Goal: Transaction & Acquisition: Purchase product/service

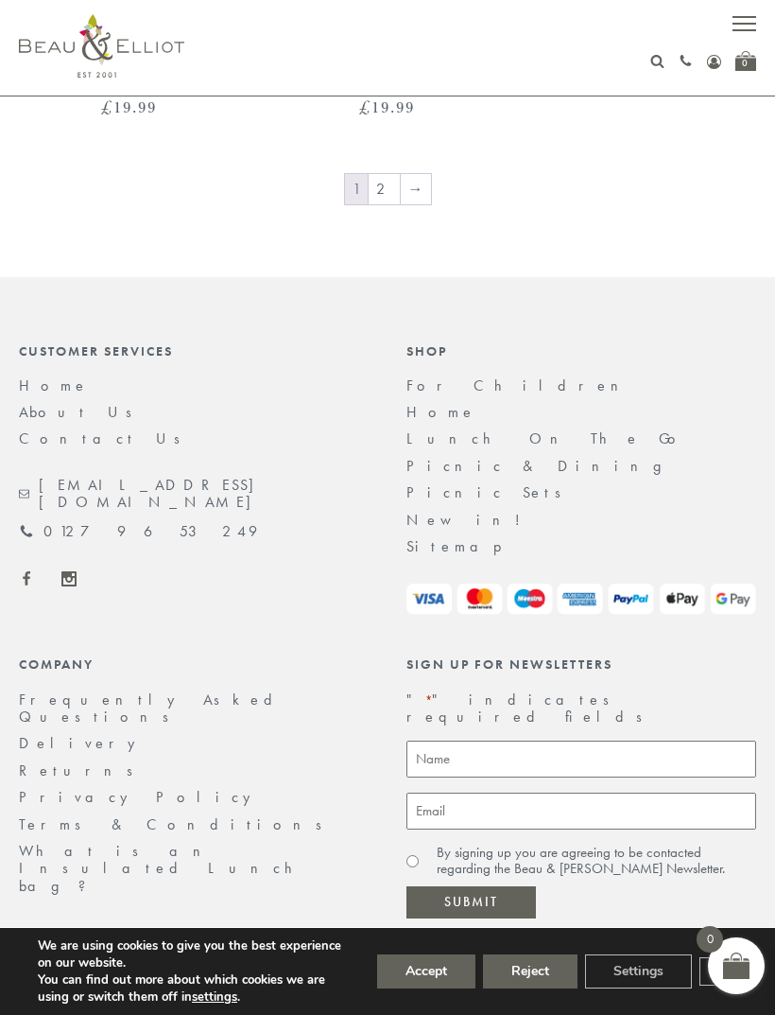
scroll to position [4004, 0]
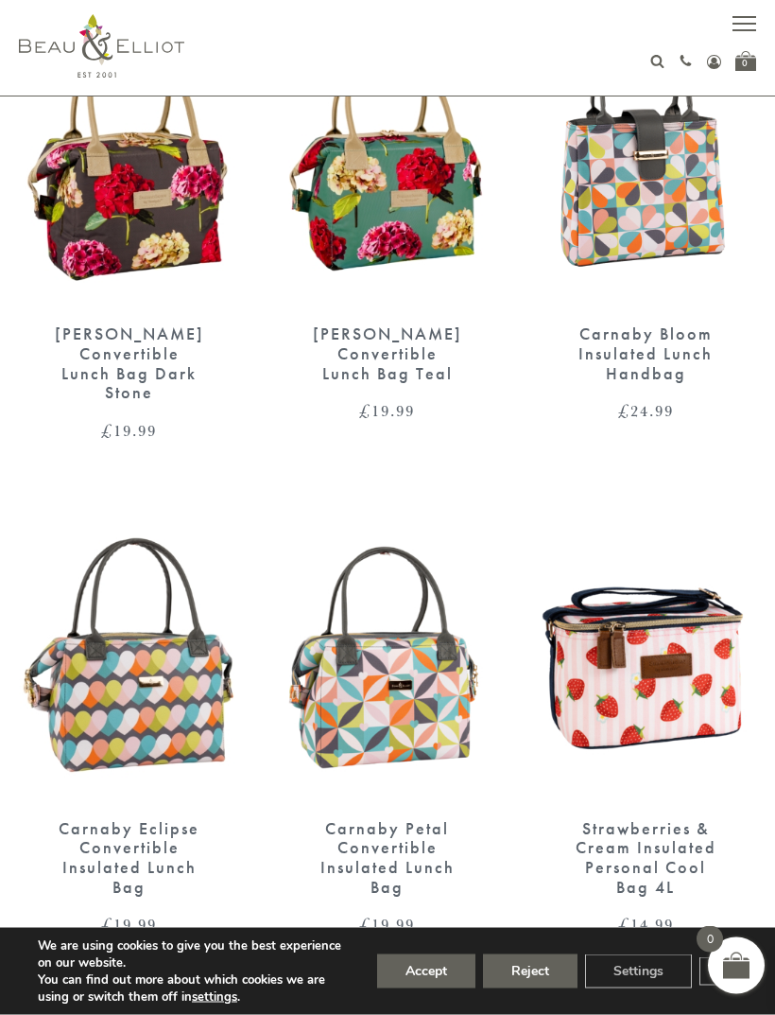
scroll to position [2199, 0]
click at [183, 357] on div "[PERSON_NAME] Convertible Lunch Bag Dark Stone" at bounding box center [129, 362] width 154 height 78
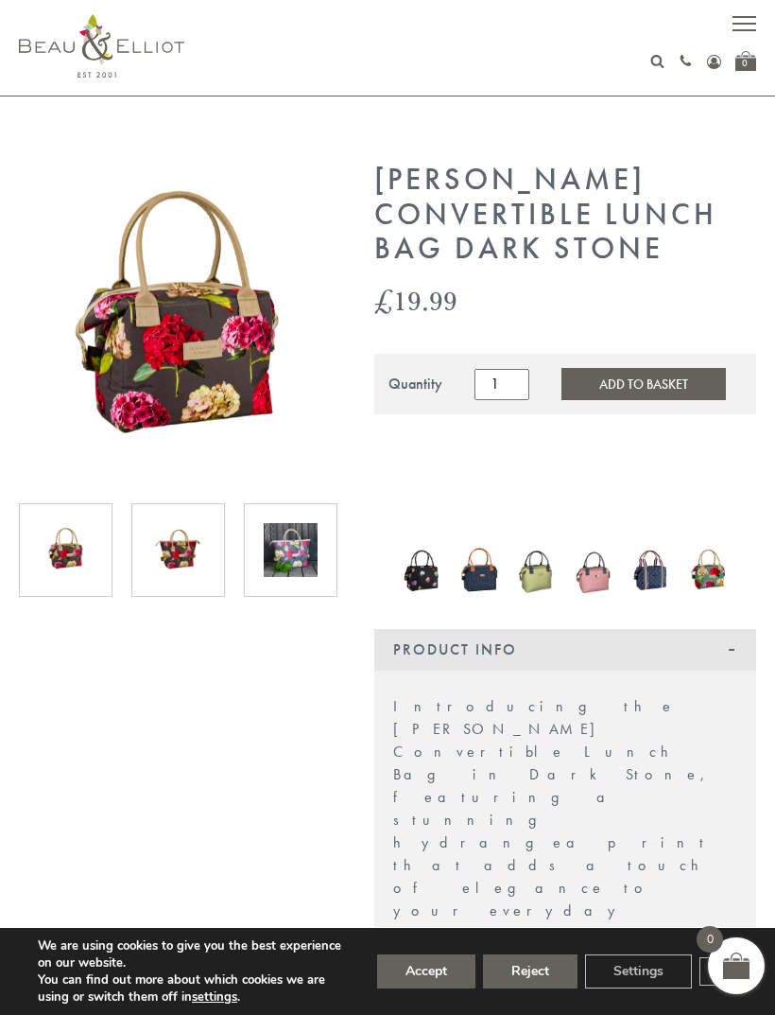
click at [432, 974] on button "Accept" at bounding box center [426, 971] width 98 height 34
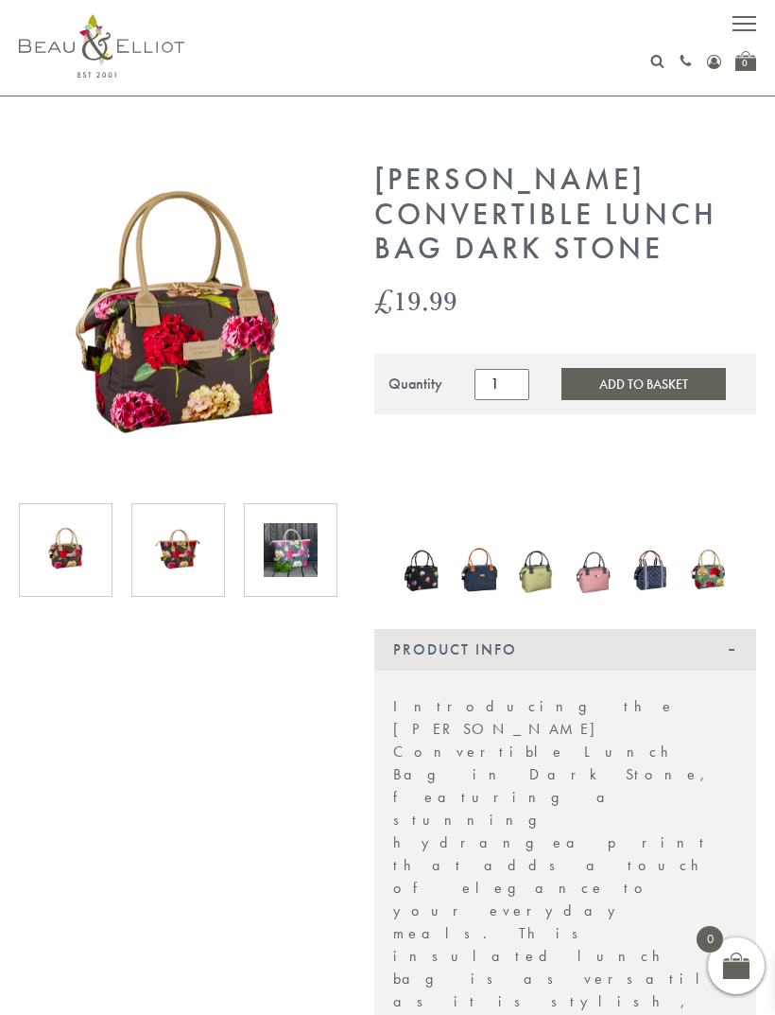
click at [656, 66] on use at bounding box center [658, 61] width 13 height 13
click at [618, 103] on input "text" at bounding box center [642, 100] width 149 height 34
type input "Flask"
click at [737, 97] on button "submit" at bounding box center [737, 98] width 38 height 30
click at [616, 97] on input "Flask" at bounding box center [642, 100] width 149 height 34
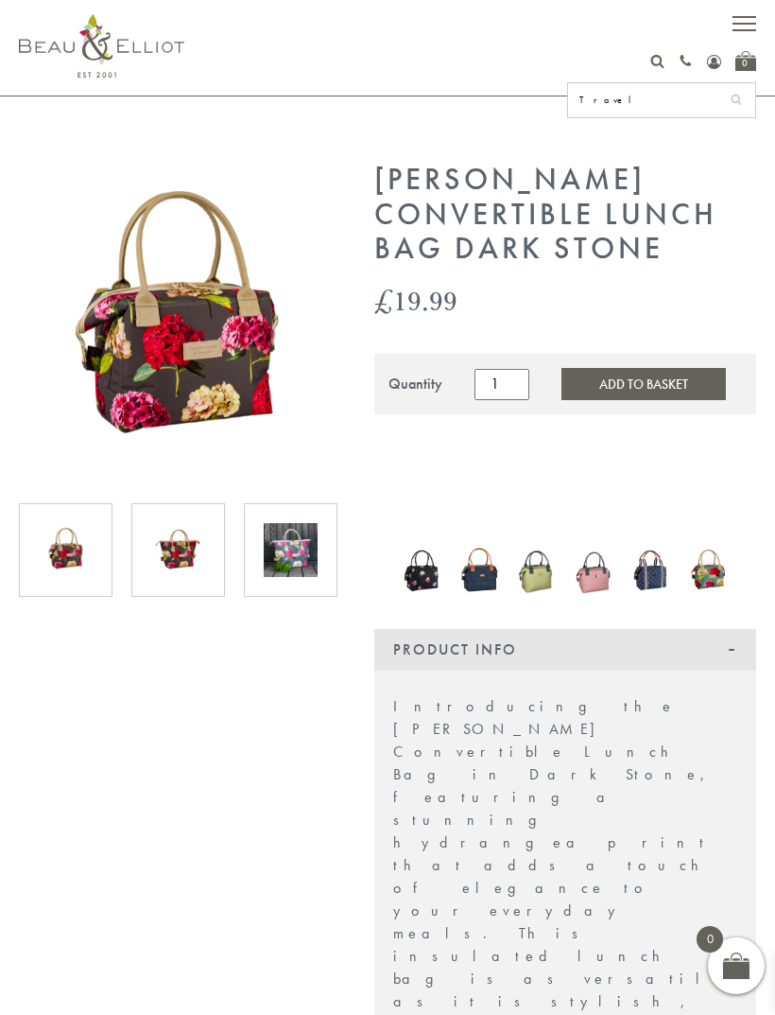
type input "Travel"
click at [737, 97] on button "submit" at bounding box center [737, 98] width 38 height 30
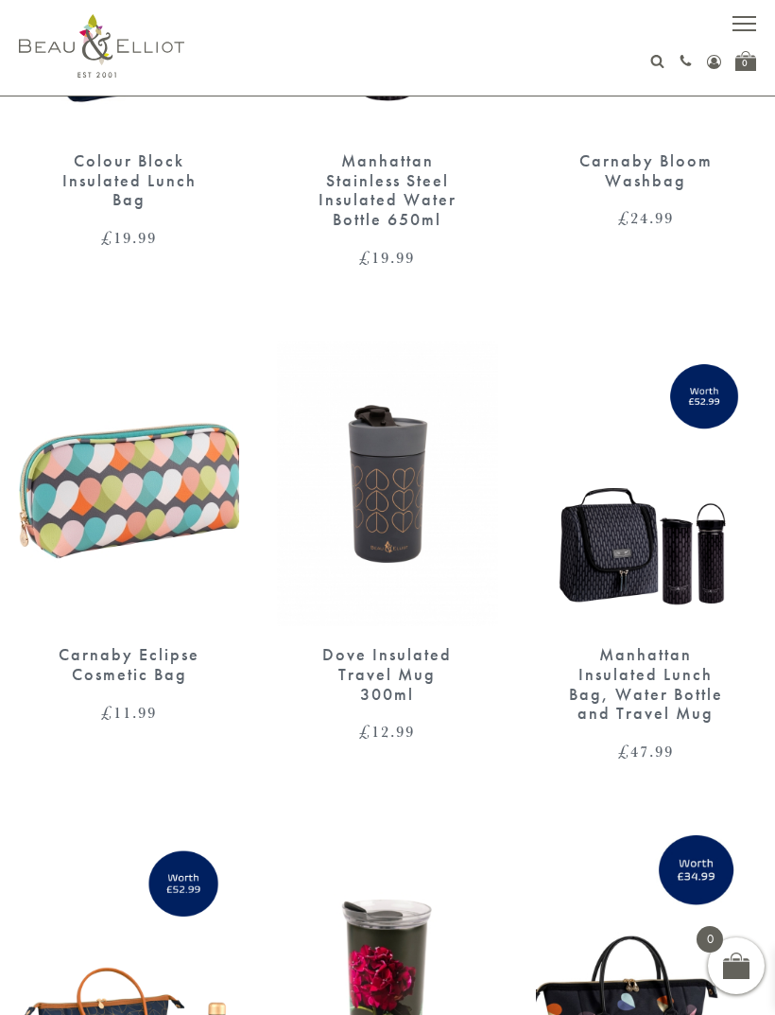
scroll to position [369, 0]
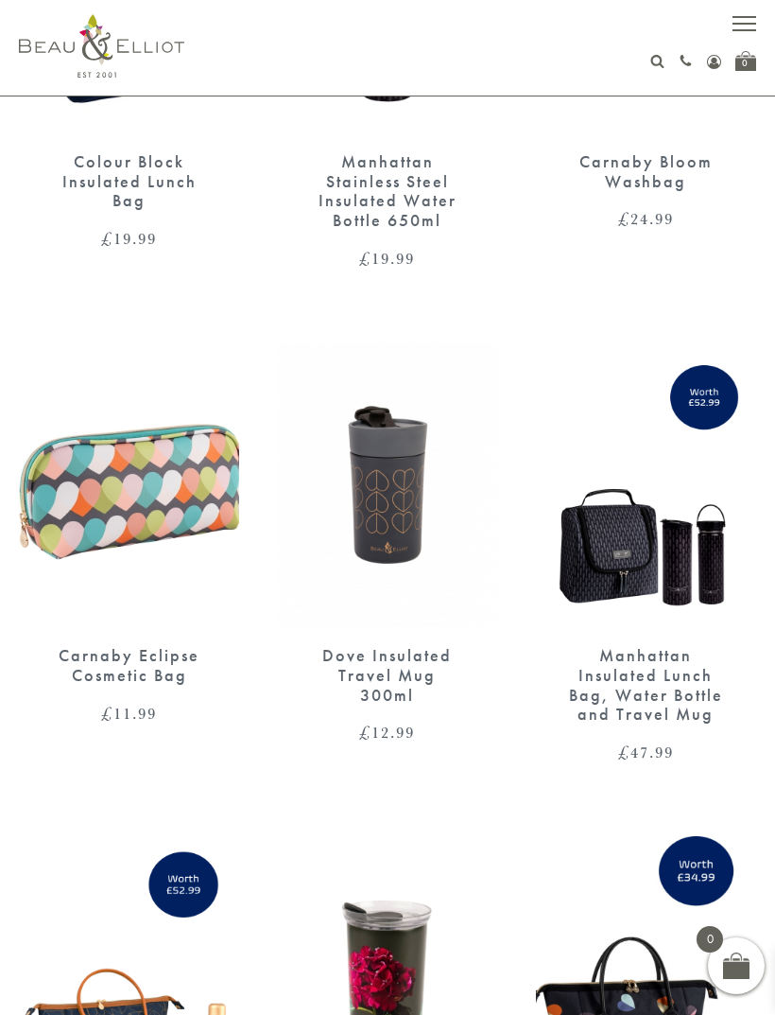
click at [655, 679] on div "Manhattan Insulated Lunch Bag, Water Bottle and Travel Mug" at bounding box center [646, 685] width 154 height 78
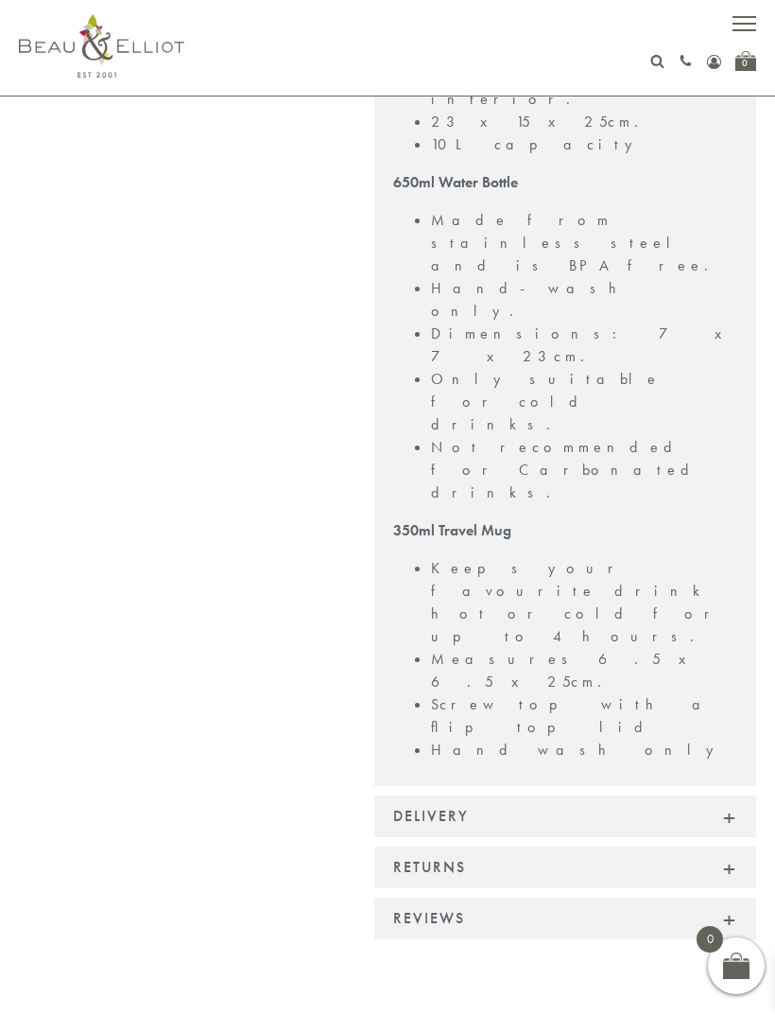
scroll to position [689, 0]
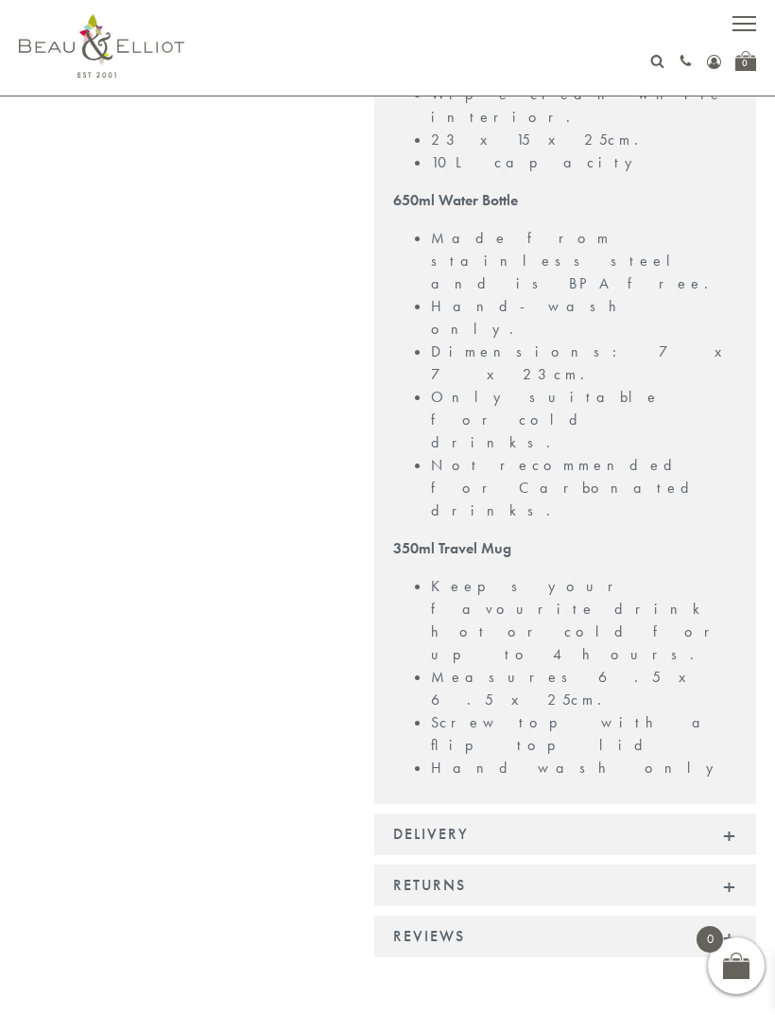
click at [736, 915] on div "Reviews" at bounding box center [565, 936] width 382 height 42
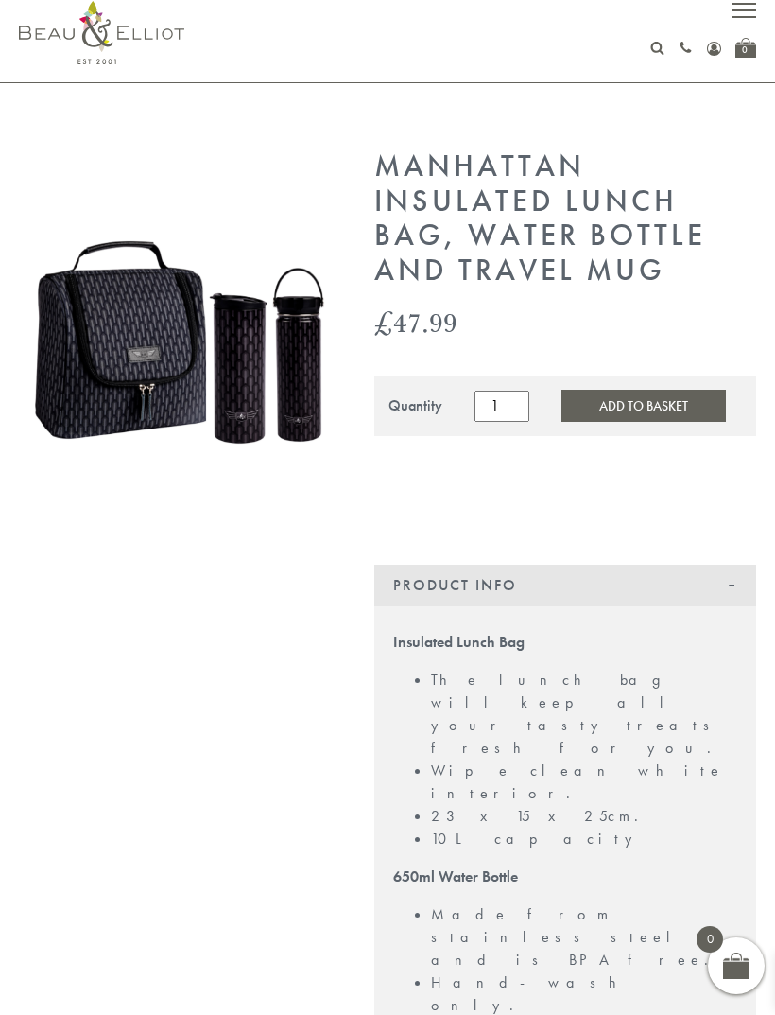
scroll to position [0, 0]
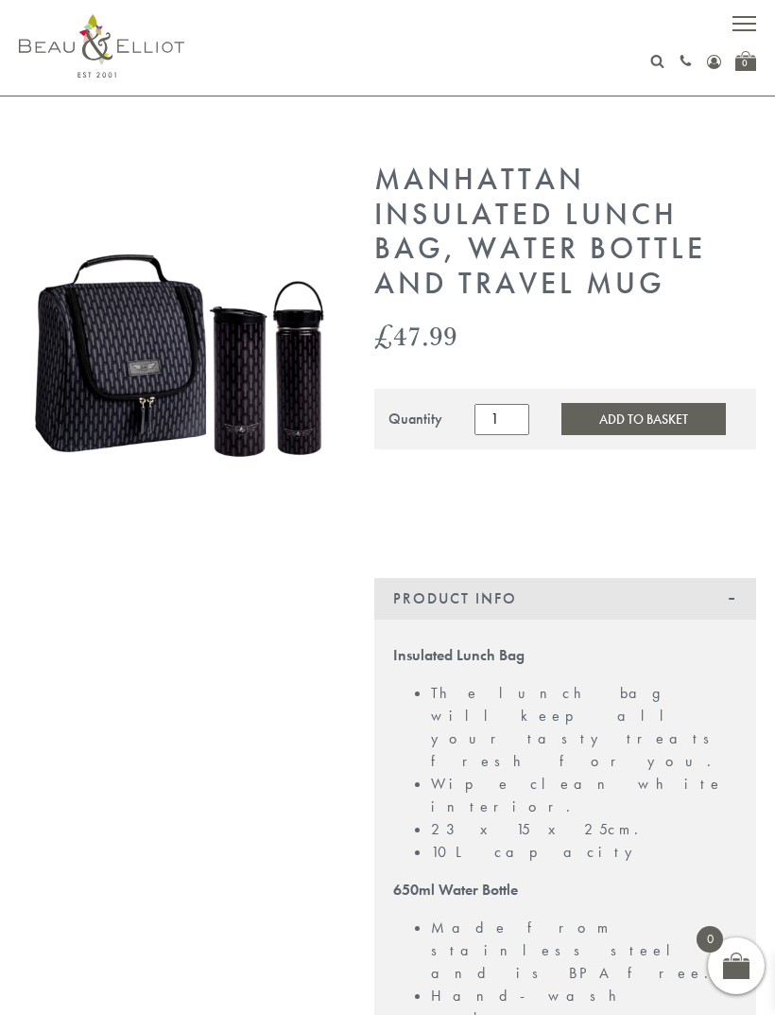
click at [225, 398] on img at bounding box center [178, 310] width 318 height 295
click at [632, 413] on button "Add to Basket" at bounding box center [644, 419] width 165 height 32
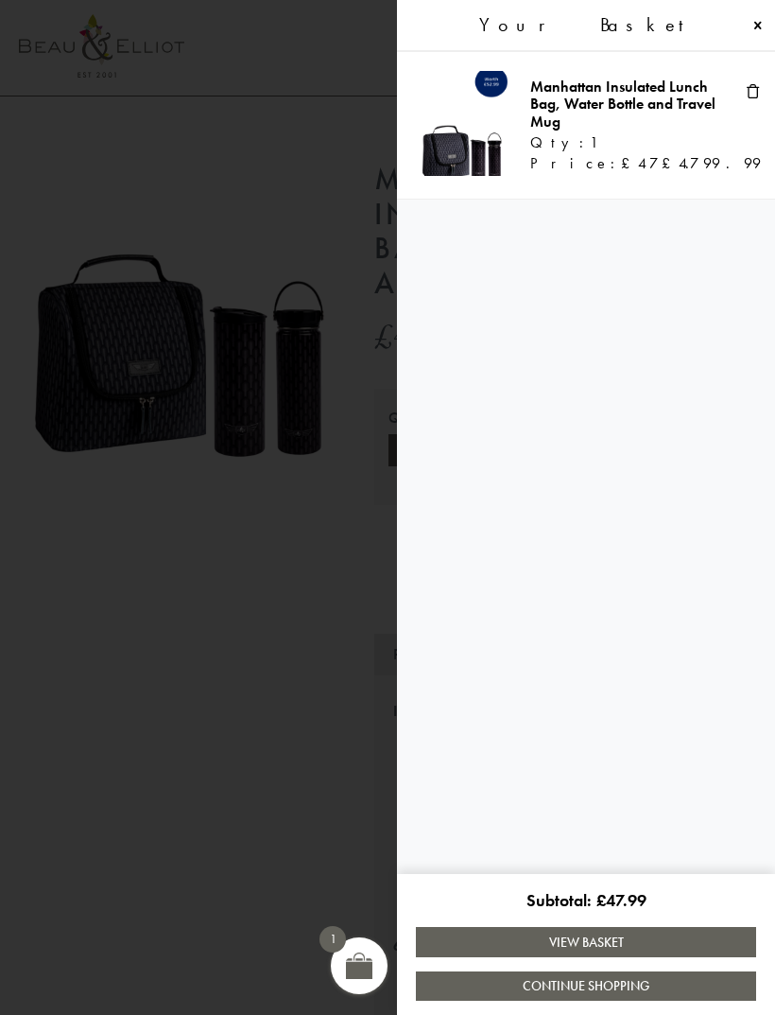
click at [508, 1000] on link "Continue Shopping" at bounding box center [586, 985] width 340 height 29
